Goal: Communication & Community: Answer question/provide support

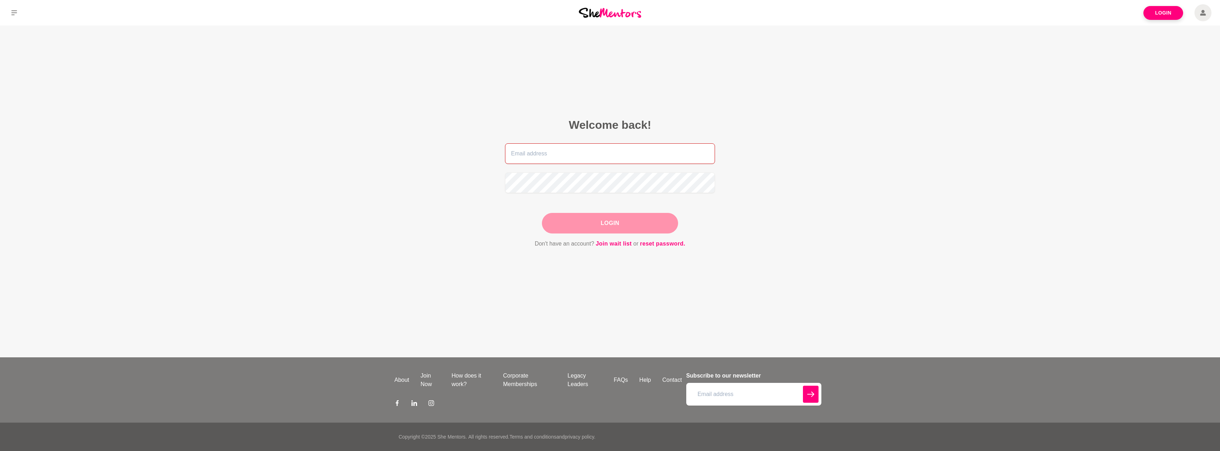
type input "[EMAIL_ADDRESS][DOMAIN_NAME]"
click at [607, 219] on div "Login" at bounding box center [610, 223] width 136 height 21
click at [605, 222] on button "Login" at bounding box center [610, 223] width 136 height 21
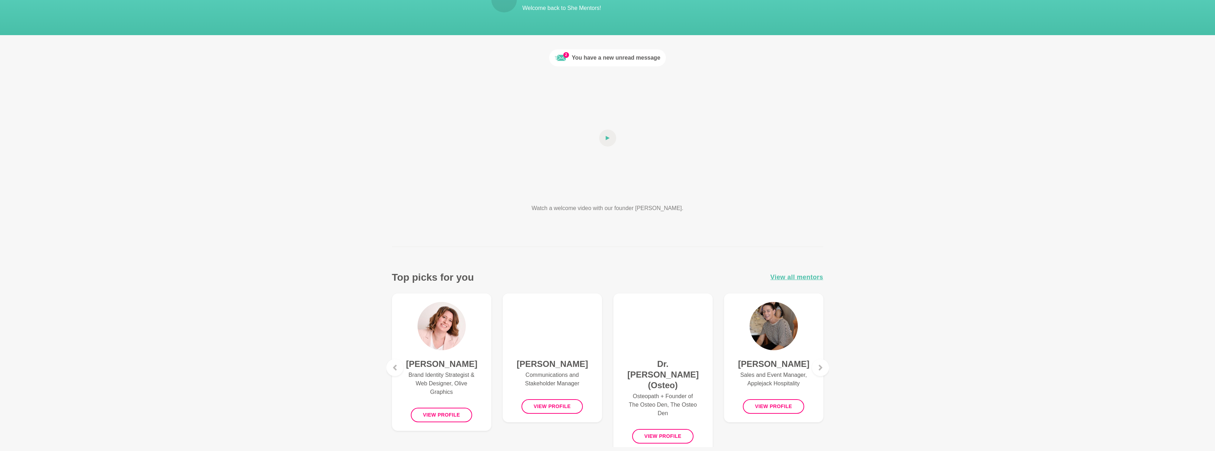
scroll to position [71, 0]
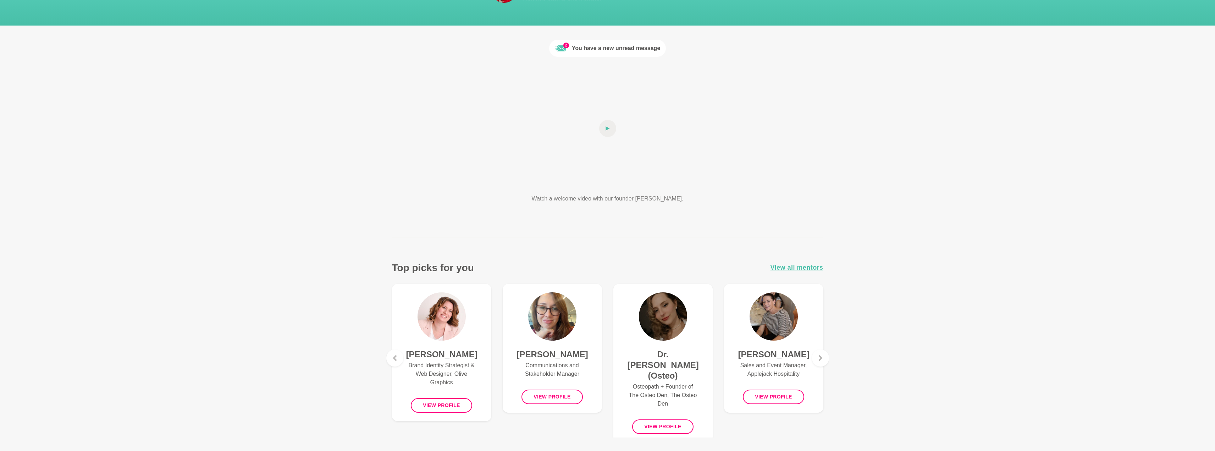
click at [587, 49] on div "You have a new unread message" at bounding box center [616, 48] width 89 height 9
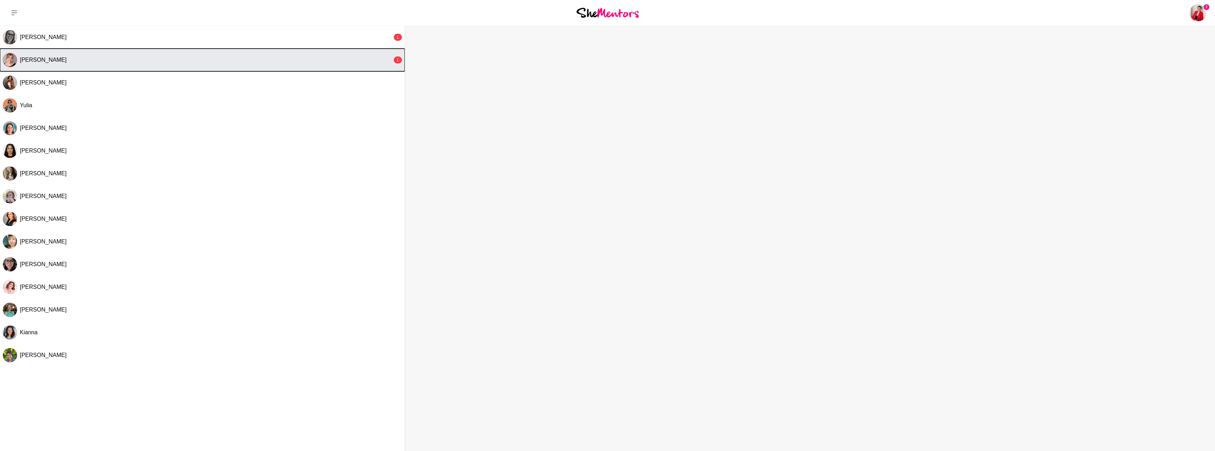
click at [222, 64] on button "[PERSON_NAME] 1" at bounding box center [202, 60] width 405 height 23
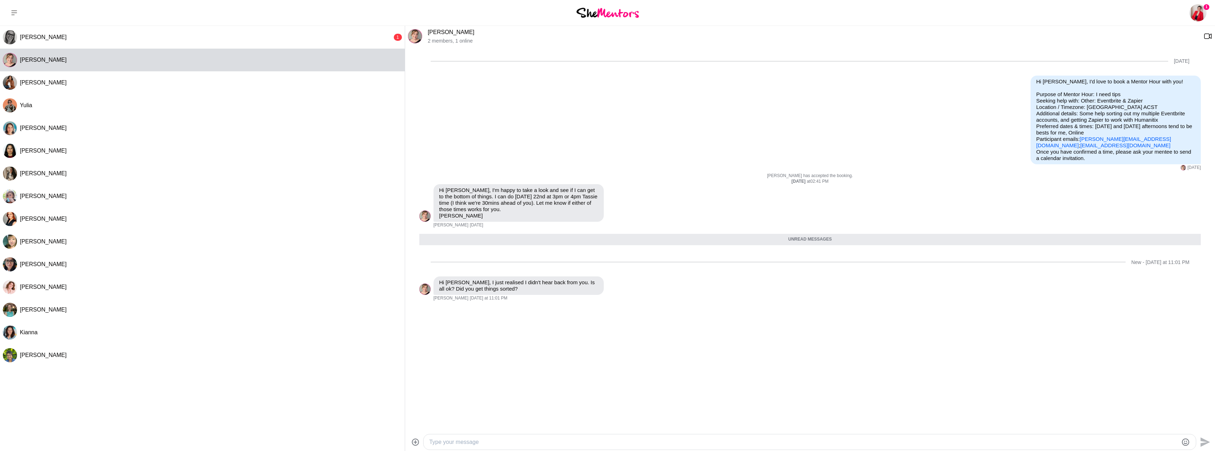
click at [480, 442] on textarea "Type your message" at bounding box center [803, 442] width 749 height 9
type textarea "Hi [PERSON_NAME],"
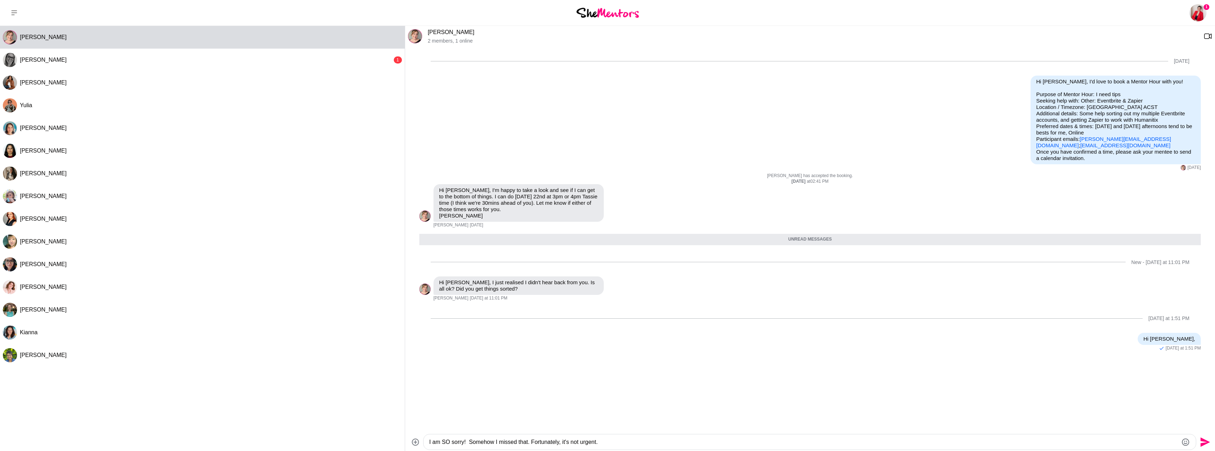
type textarea "I am SO sorry! Somehow I missed that. Fortunately, it's not urgent."
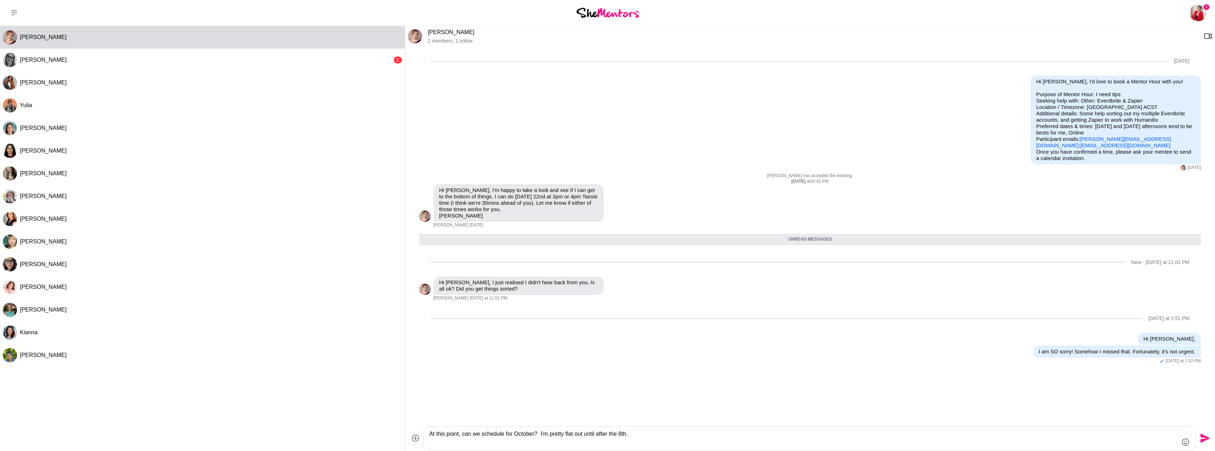
type textarea "At this point, can we schedule for October? I'm pretty flat out until after the…"
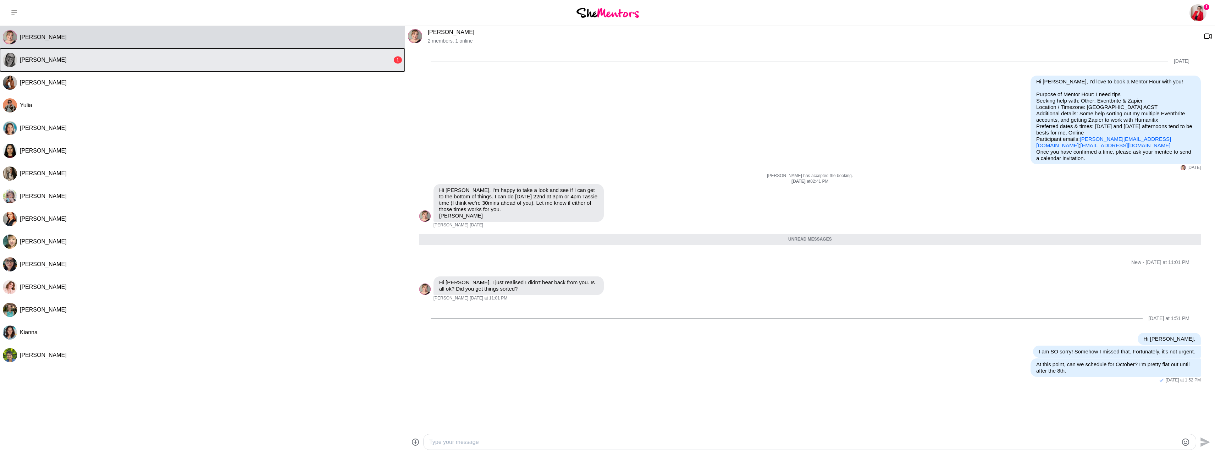
click at [107, 61] on div "[PERSON_NAME]" at bounding box center [206, 59] width 372 height 7
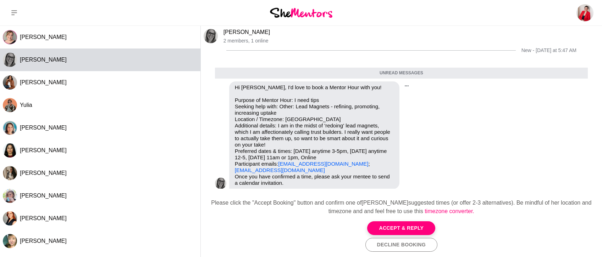
scroll to position [20, 0]
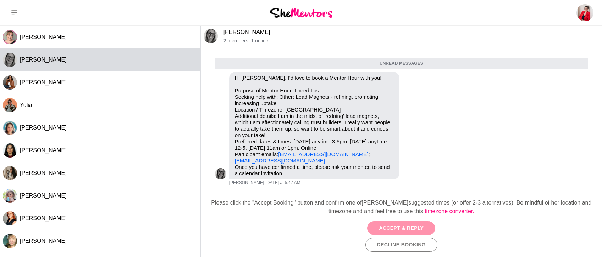
click at [383, 226] on button "Accept & Reply" at bounding box center [401, 229] width 68 height 14
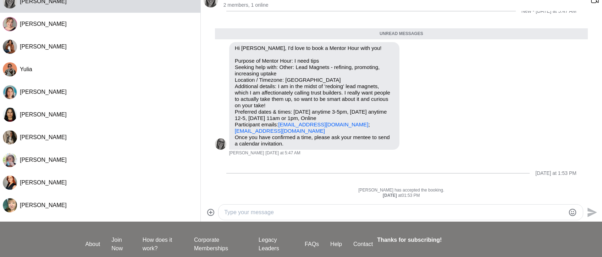
scroll to position [94, 0]
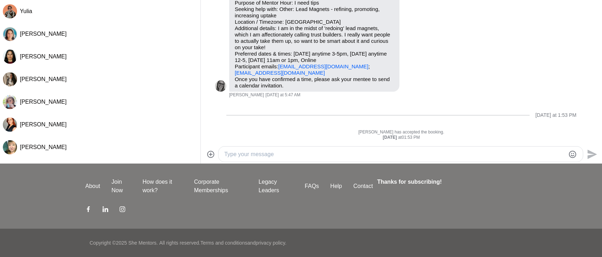
click at [281, 158] on textarea "Type your message" at bounding box center [394, 154] width 341 height 9
type textarea "Hi [PERSON_NAME],"
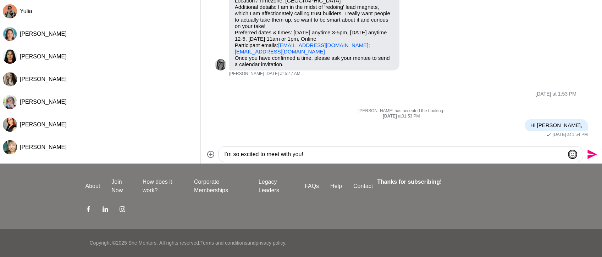
click at [574, 155] on icon "Emoji picker" at bounding box center [572, 154] width 7 height 7
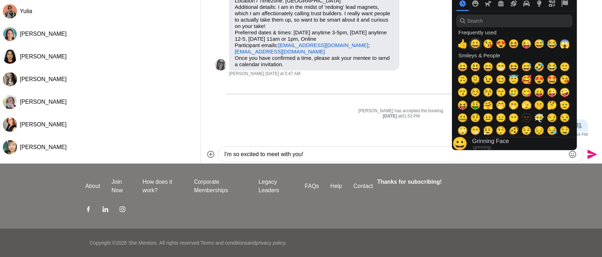
click at [478, 45] on span "😀" at bounding box center [475, 44] width 11 height 10
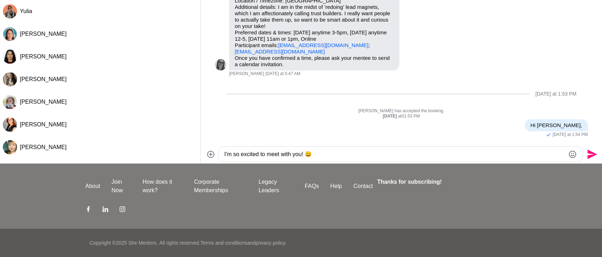
click at [326, 156] on textarea "I'm so excited to meet with you! 😀" at bounding box center [394, 154] width 341 height 9
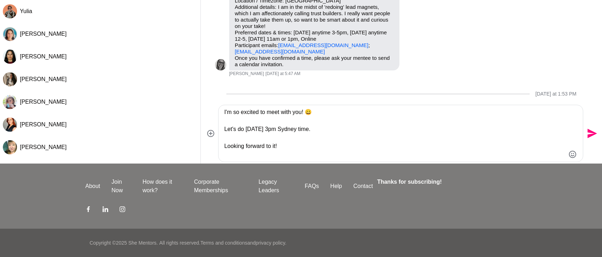
type textarea "I'm so excited to meet with you! 😀 Let's do [DATE] 3pm Sydney time. Looking for…"
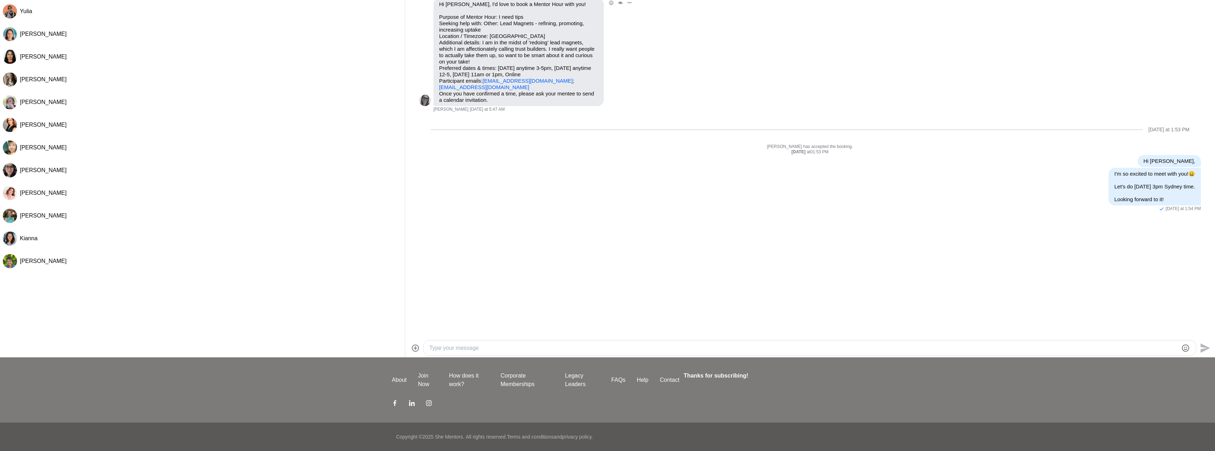
scroll to position [0, 0]
